Goal: Find specific page/section: Find specific page/section

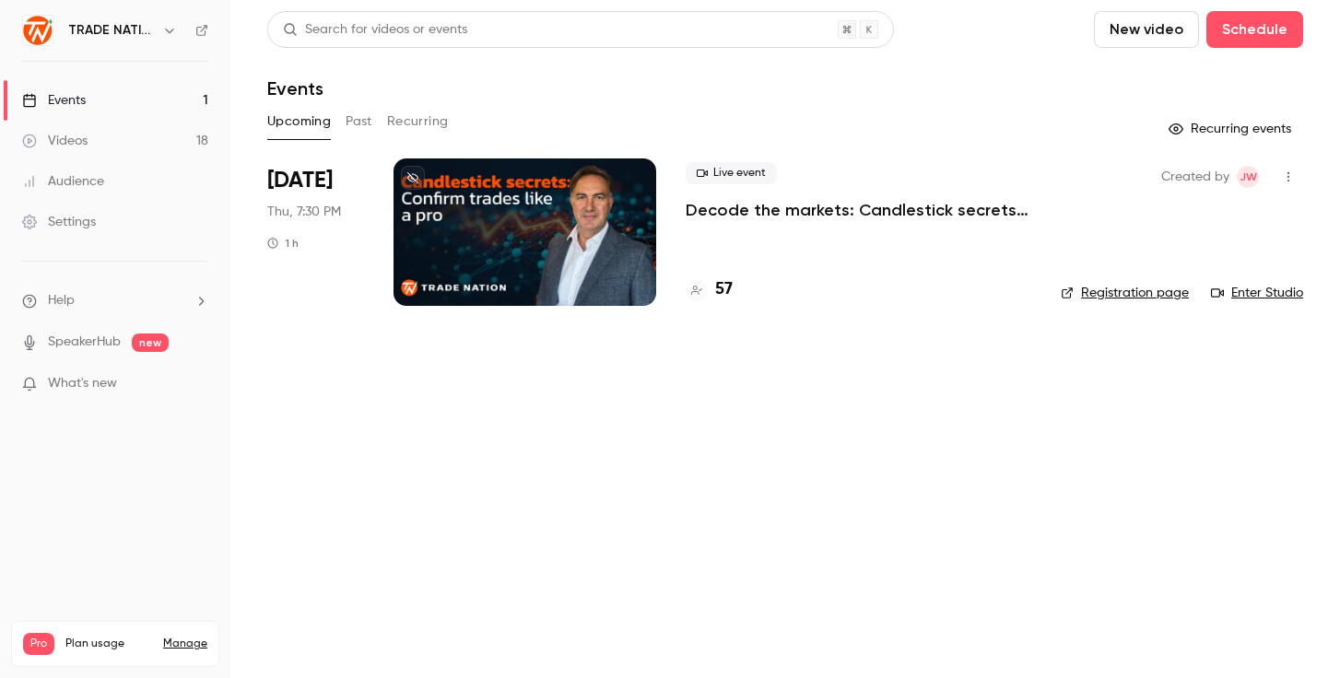
click at [719, 289] on h4 "57" at bounding box center [724, 289] width 18 height 25
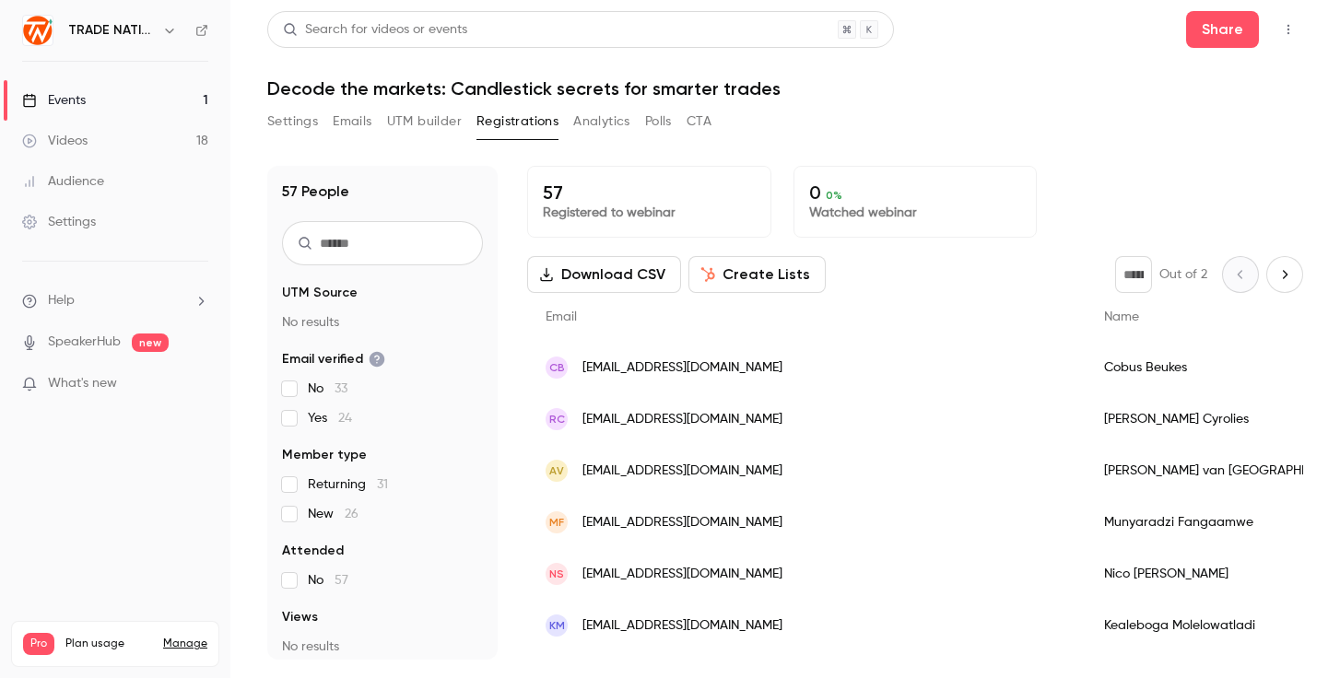
click at [341, 489] on span "Returning 31" at bounding box center [348, 484] width 80 height 18
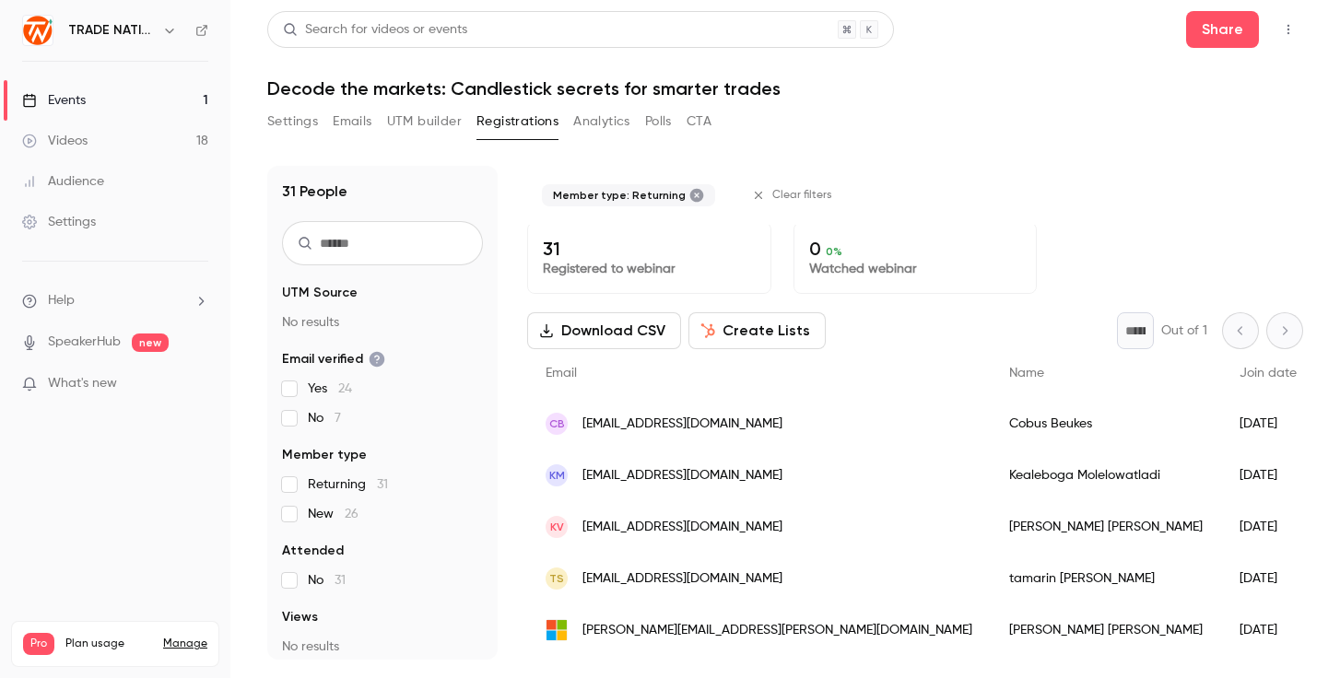
scroll to position [4, 0]
click at [643, 478] on span "[EMAIL_ADDRESS][DOMAIN_NAME]" at bounding box center [682, 474] width 200 height 19
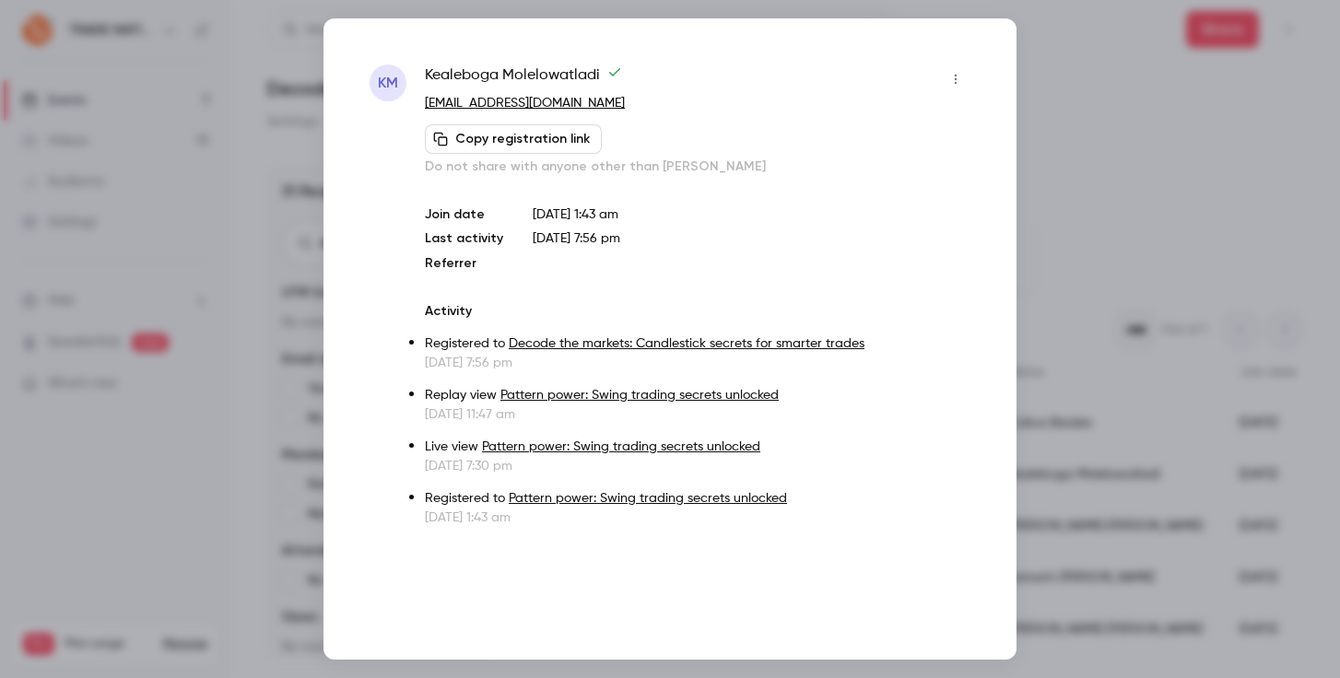
click at [1105, 195] on div at bounding box center [670, 339] width 1340 height 678
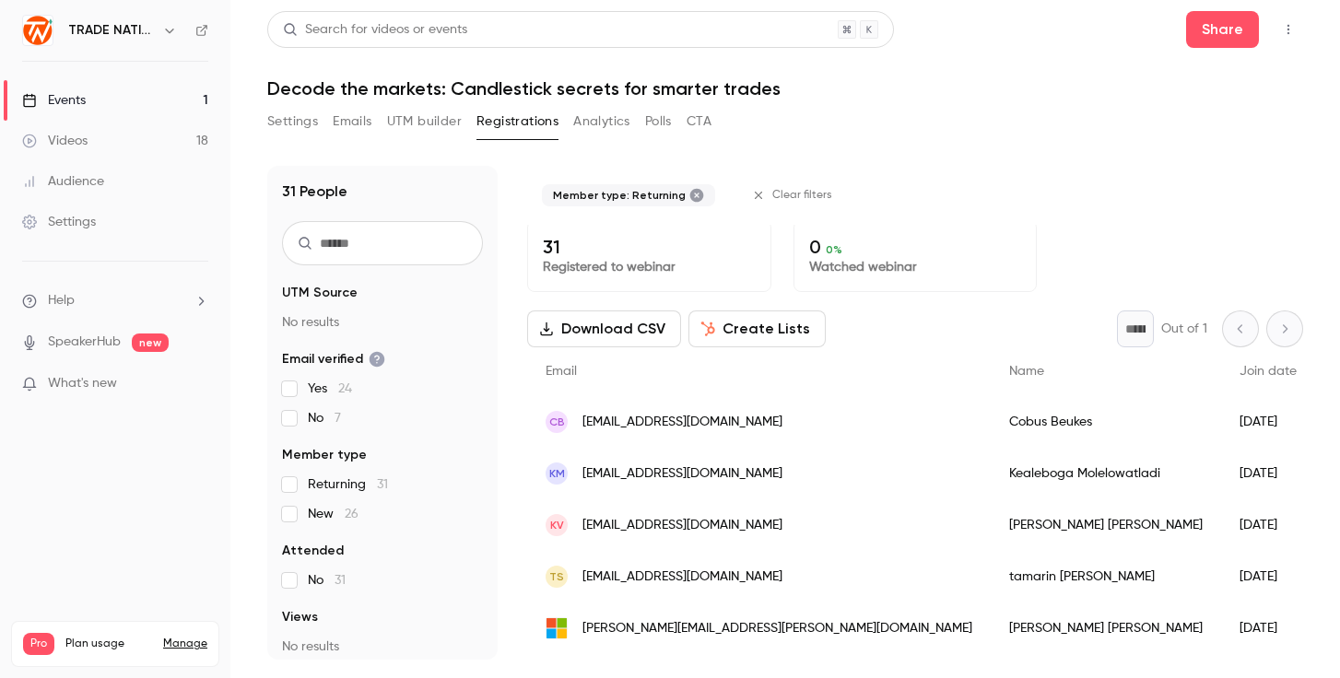
scroll to position [0, 0]
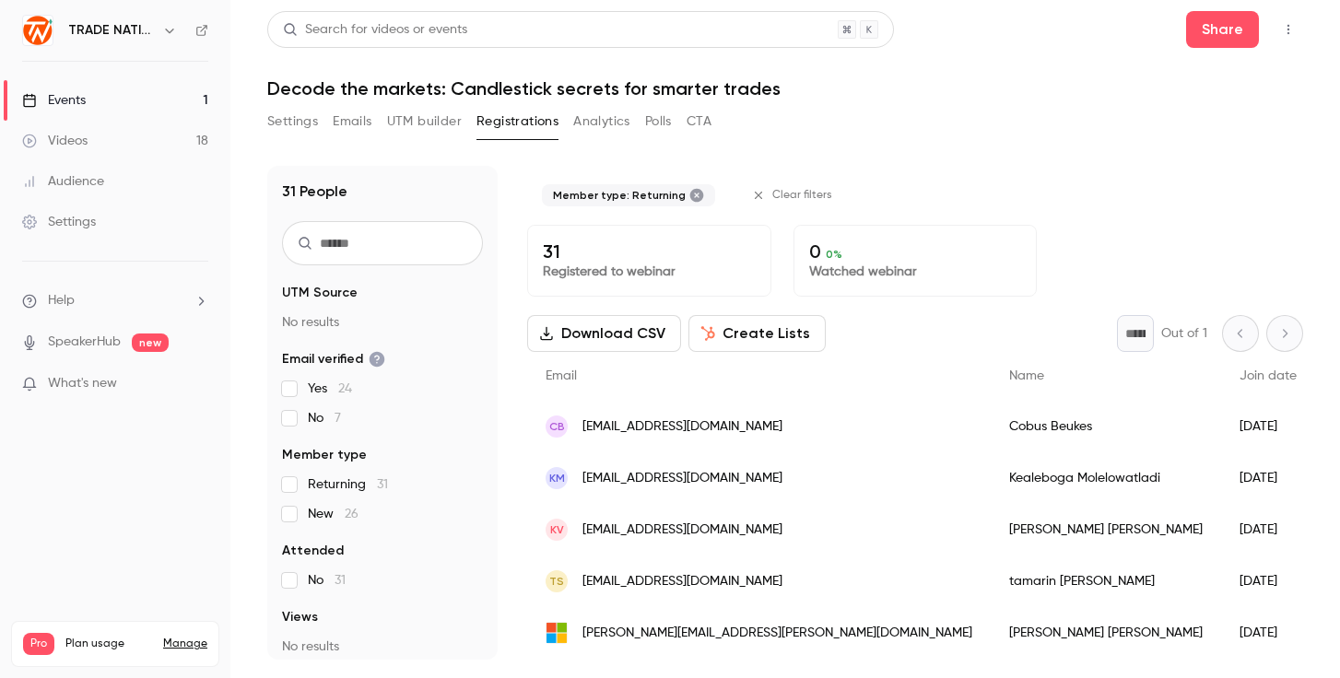
click at [77, 99] on div "Events" at bounding box center [54, 100] width 64 height 18
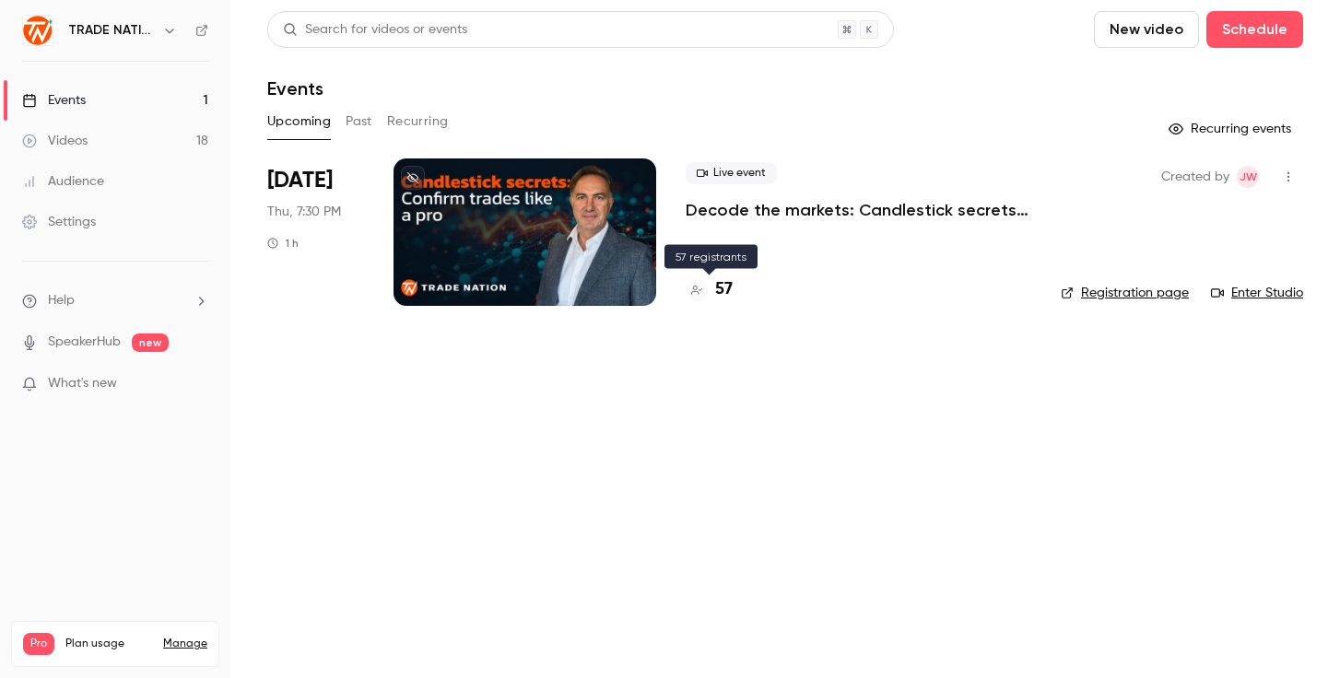
click at [715, 285] on h4 "57" at bounding box center [724, 289] width 18 height 25
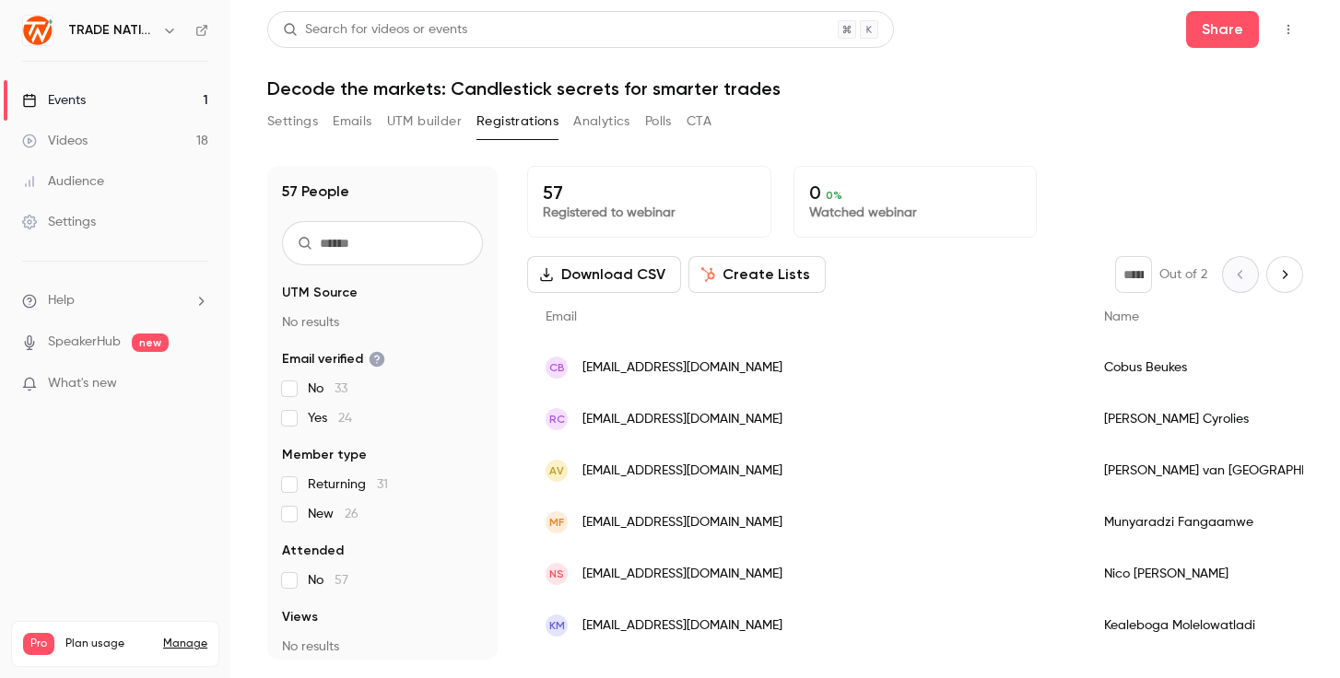
click at [672, 356] on div "CB [EMAIL_ADDRESS][DOMAIN_NAME]" at bounding box center [806, 368] width 558 height 52
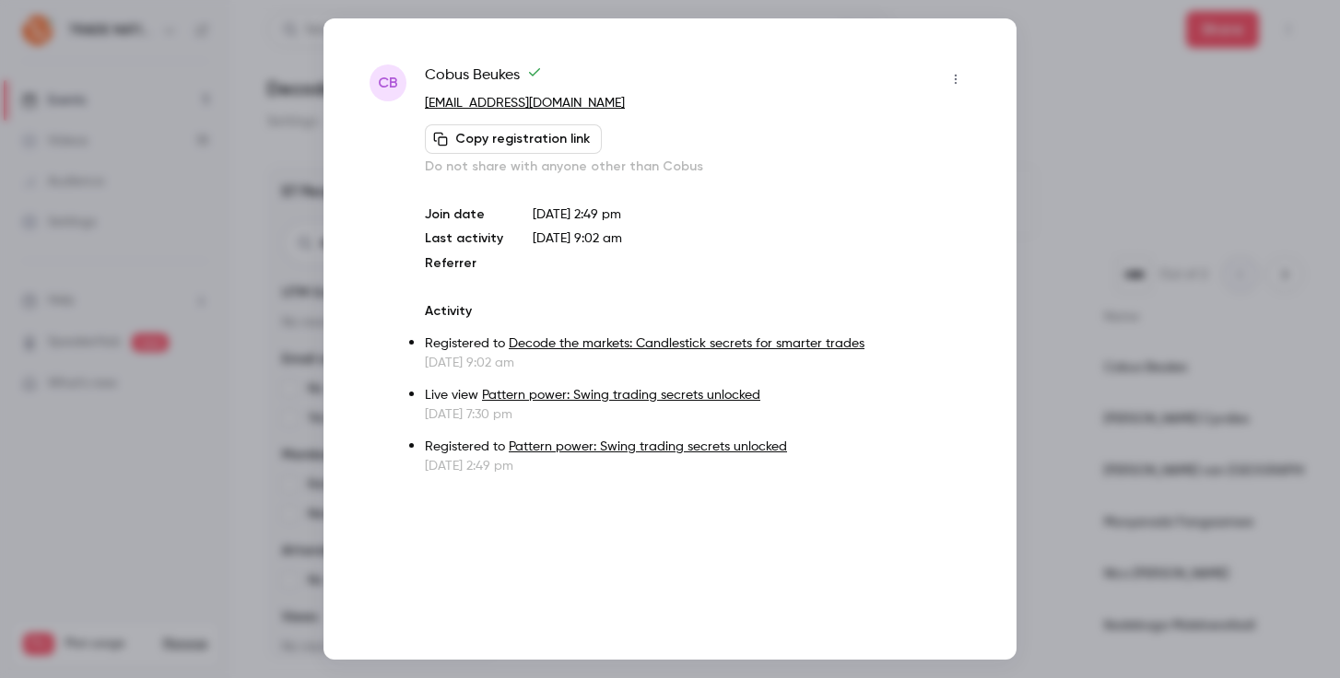
click at [1129, 183] on div at bounding box center [670, 339] width 1340 height 678
